Goal: Transaction & Acquisition: Obtain resource

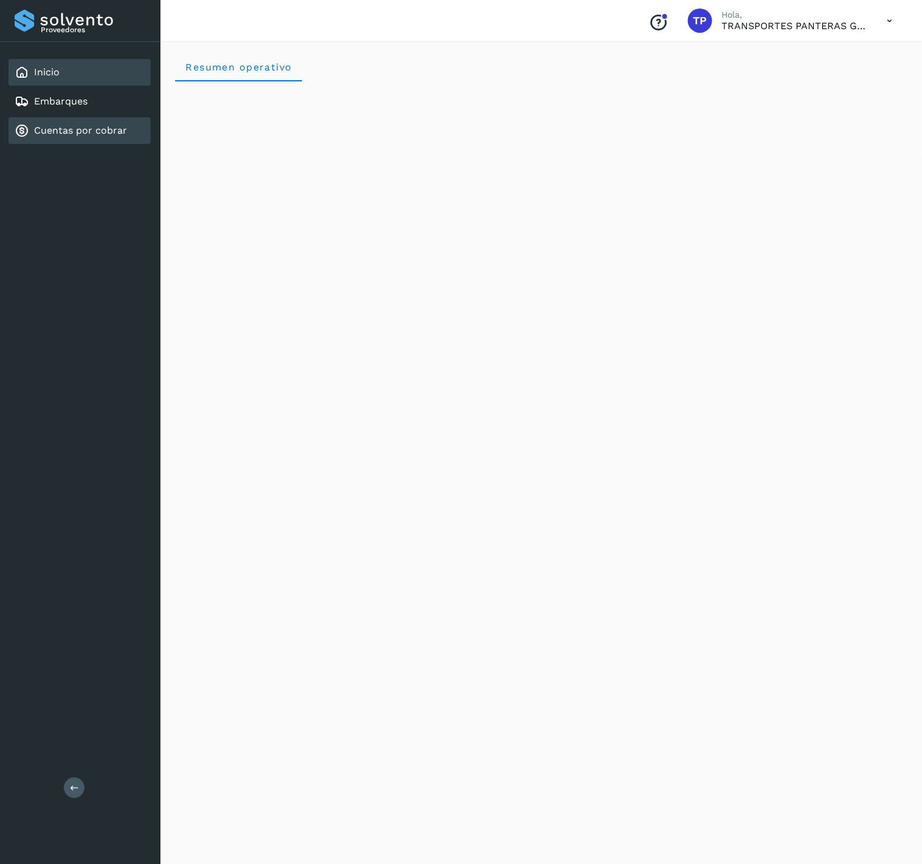
click at [87, 123] on div "Cuentas por cobrar" at bounding box center [71, 130] width 112 height 15
click at [86, 120] on div "Cuentas por cobrar" at bounding box center [80, 130] width 142 height 27
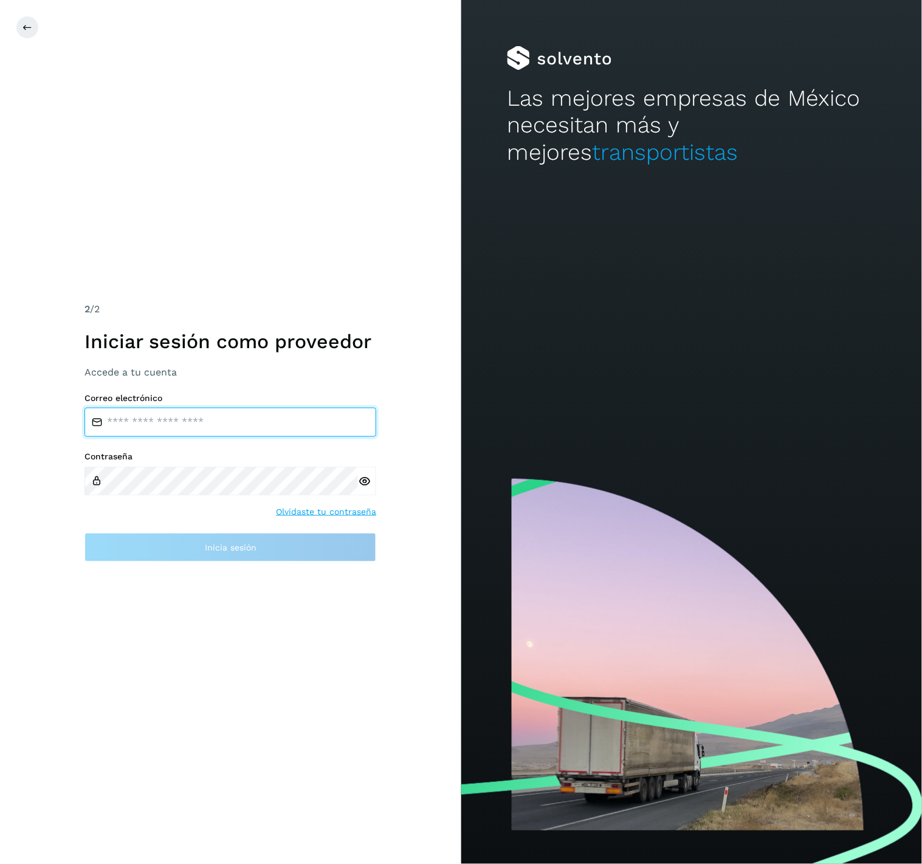
type input "**********"
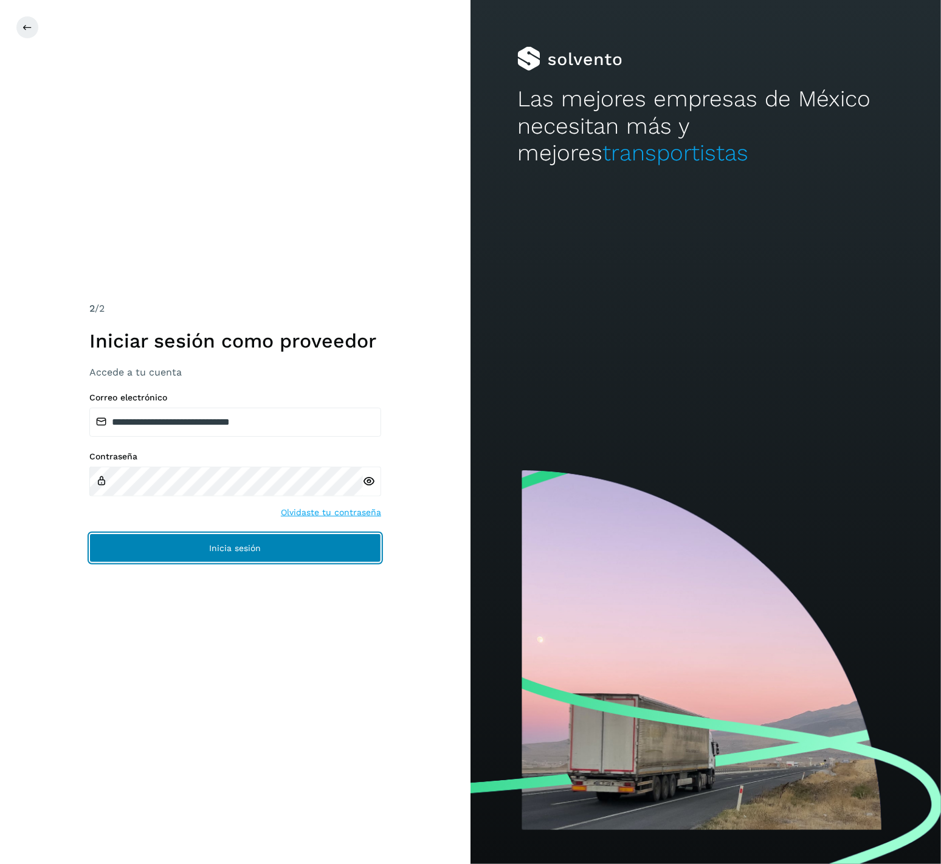
click at [264, 540] on button "Inicia sesión" at bounding box center [235, 547] width 292 height 29
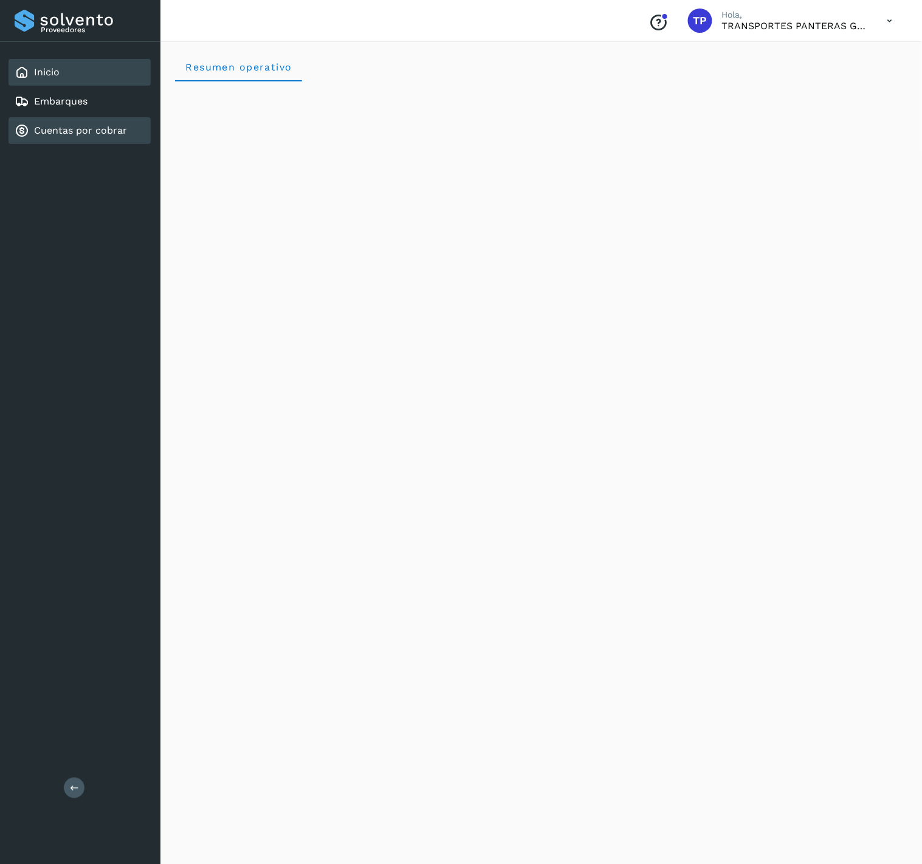
click at [108, 123] on div "Cuentas por cobrar" at bounding box center [71, 130] width 112 height 15
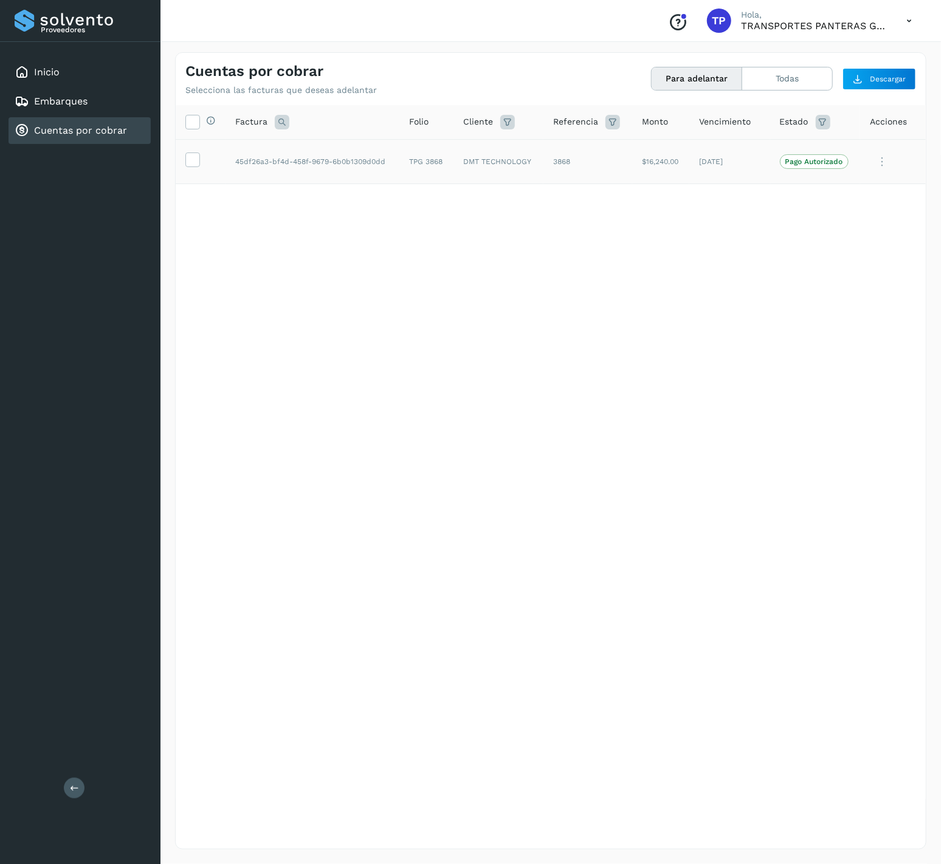
click at [184, 162] on td at bounding box center [201, 161] width 50 height 45
click at [194, 159] on icon at bounding box center [192, 159] width 13 height 13
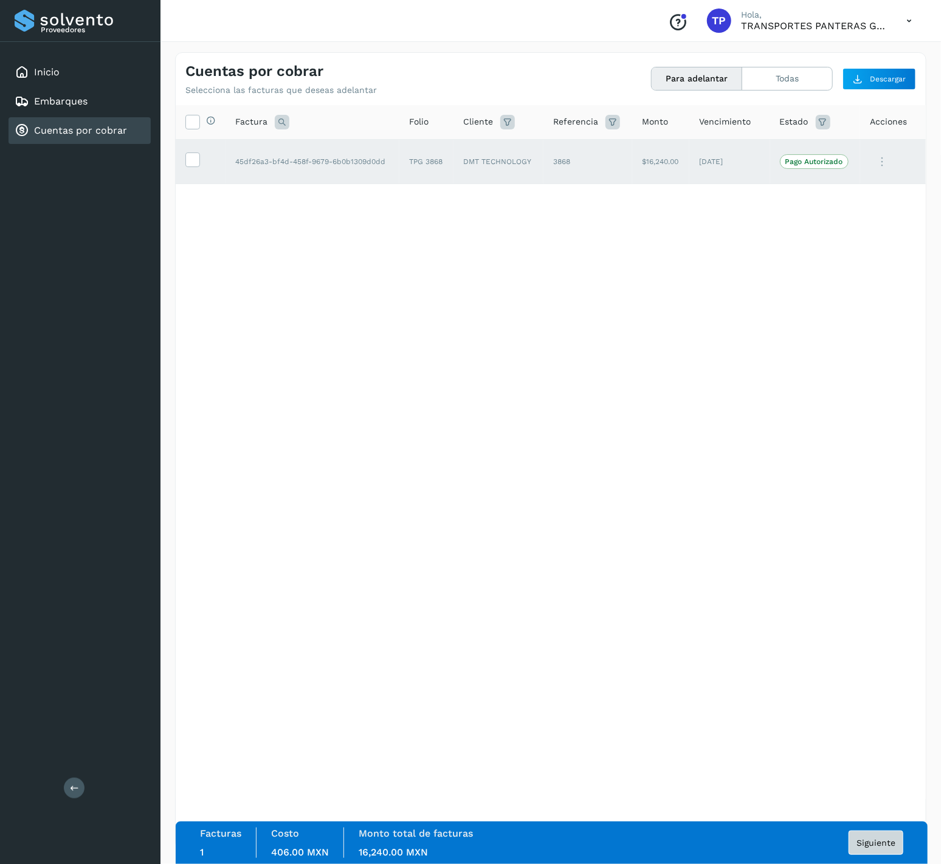
click at [870, 856] on div "Facturas 1 Costo 406.00 MXN Monto total de facturas 16,240.00 MXN Siguiente" at bounding box center [551, 843] width 703 height 30
click at [858, 834] on button "Siguiente" at bounding box center [875, 843] width 55 height 24
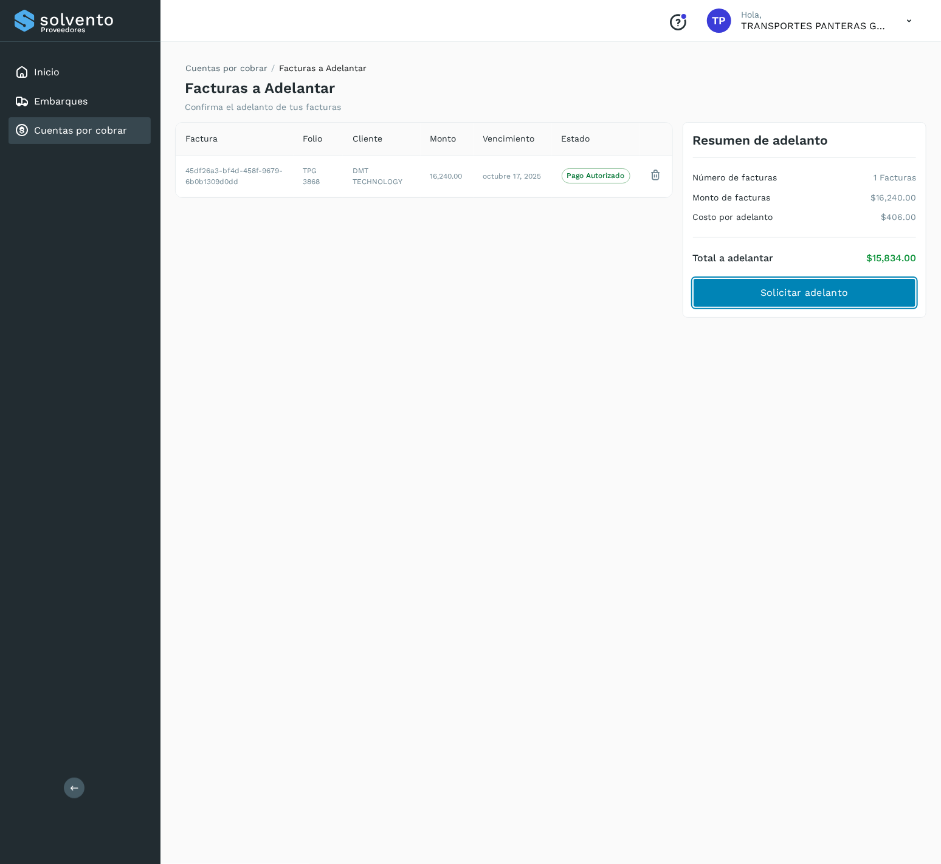
click at [827, 303] on button "Solicitar adelanto" at bounding box center [804, 292] width 223 height 29
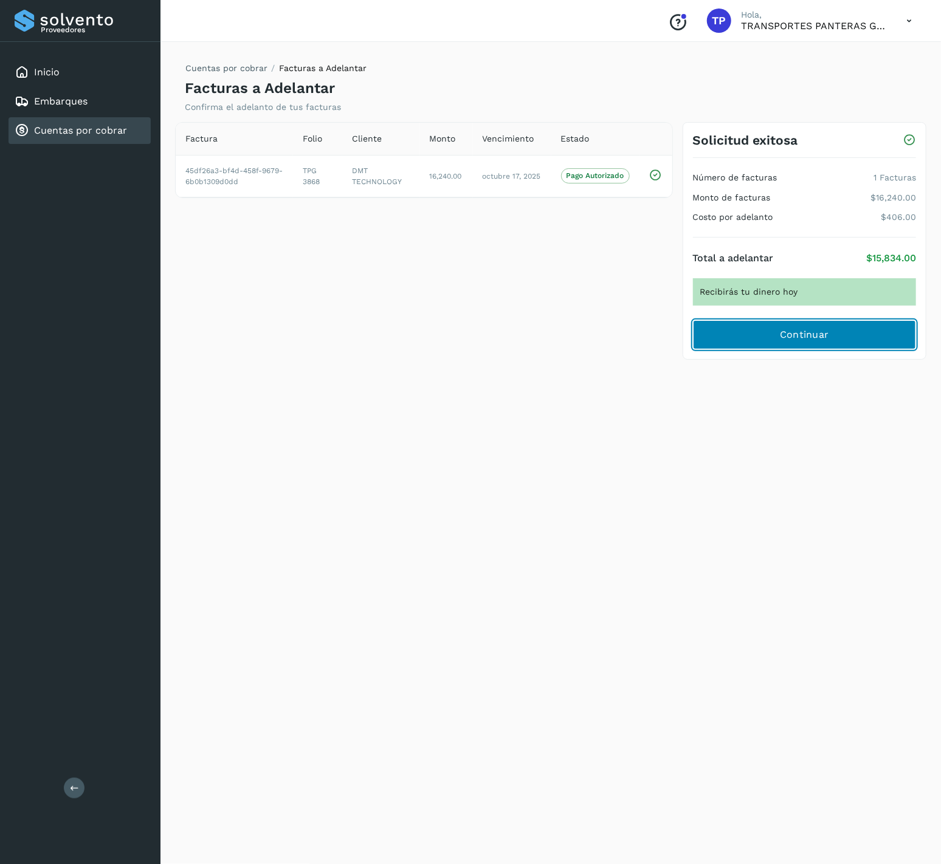
click at [825, 326] on button "Continuar" at bounding box center [804, 334] width 223 height 29
